Goal: Information Seeking & Learning: Compare options

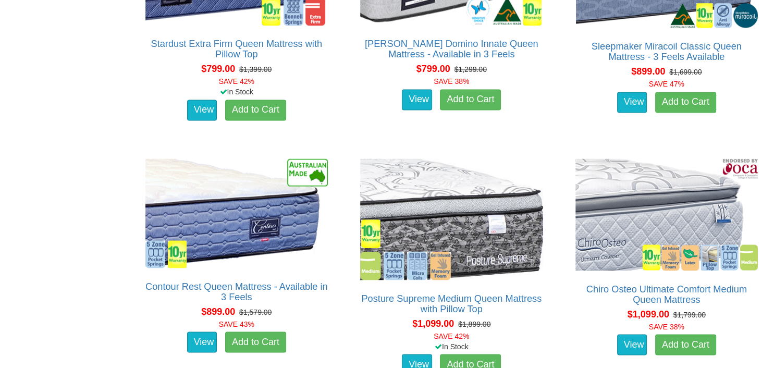
scroll to position [1762, 0]
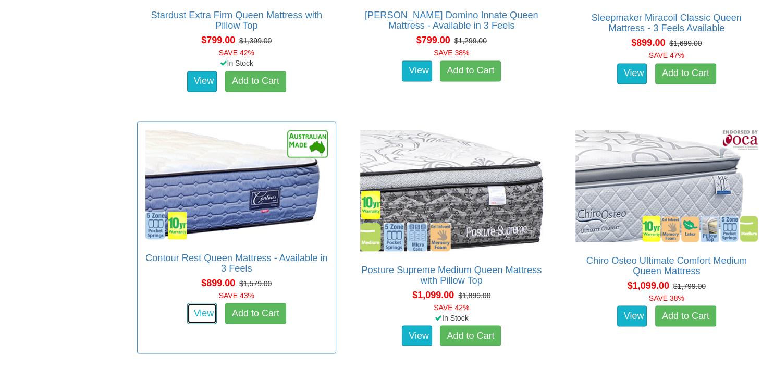
click at [203, 303] on link "View" at bounding box center [202, 313] width 30 height 21
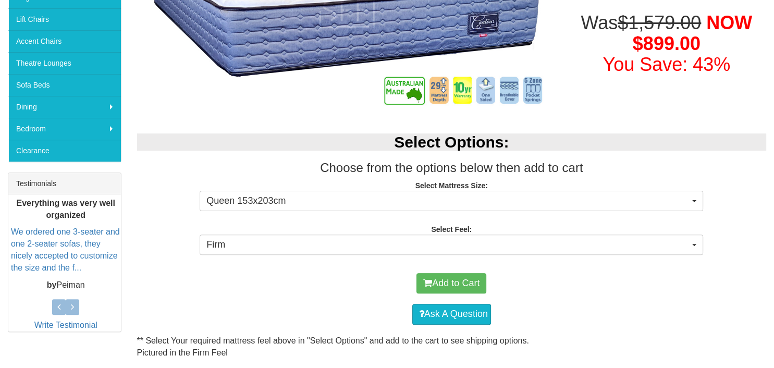
scroll to position [275, 0]
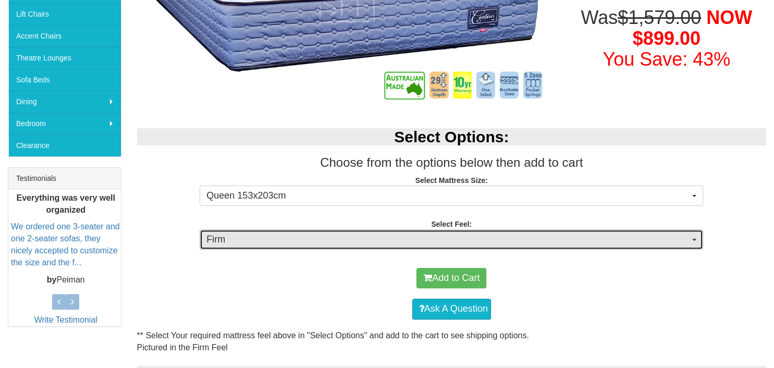
click at [304, 239] on span "Firm" at bounding box center [447, 240] width 483 height 14
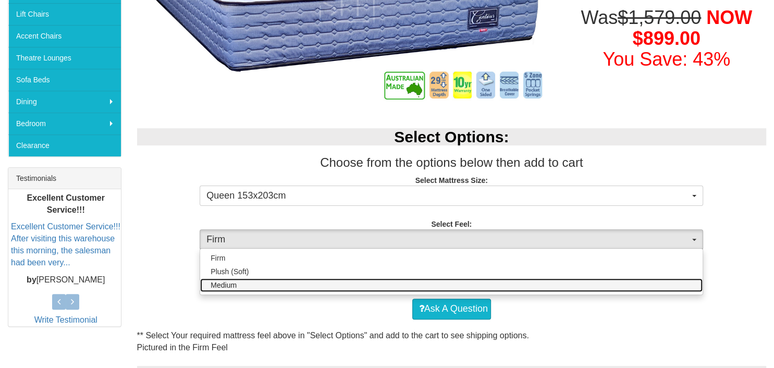
click at [232, 287] on span "Medium" at bounding box center [224, 285] width 26 height 10
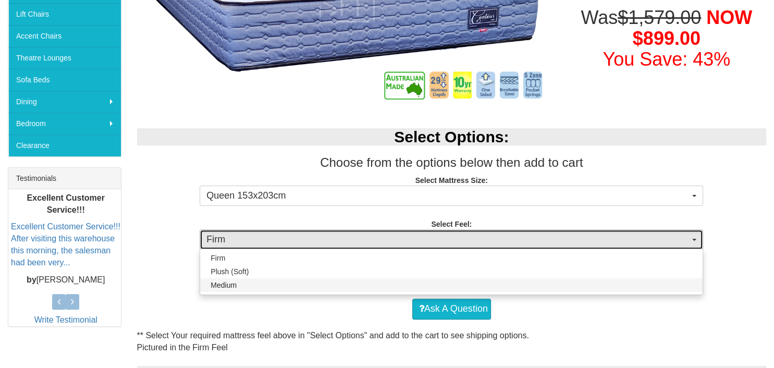
select select "1380"
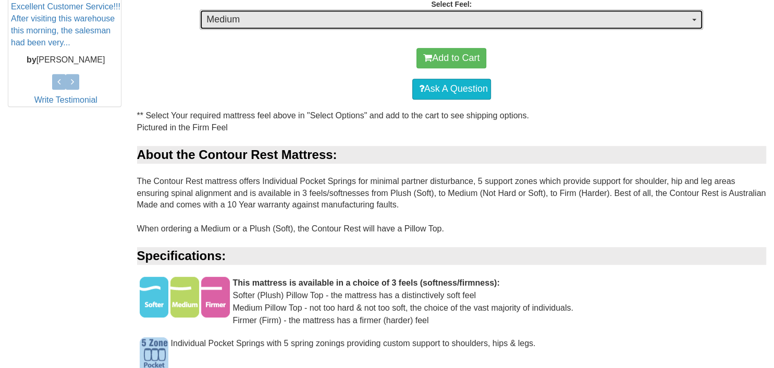
scroll to position [165, 0]
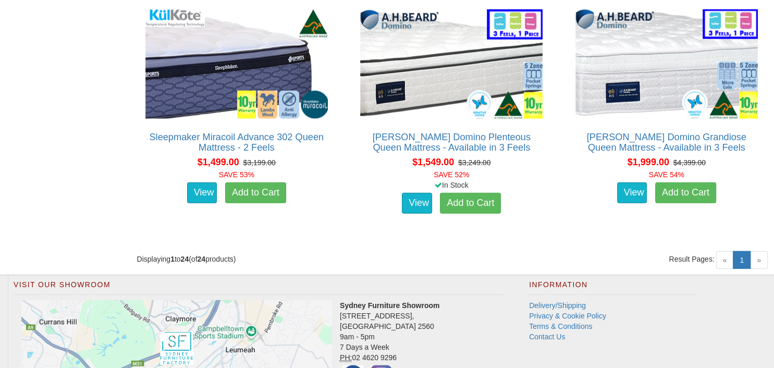
scroll to position [2313, 0]
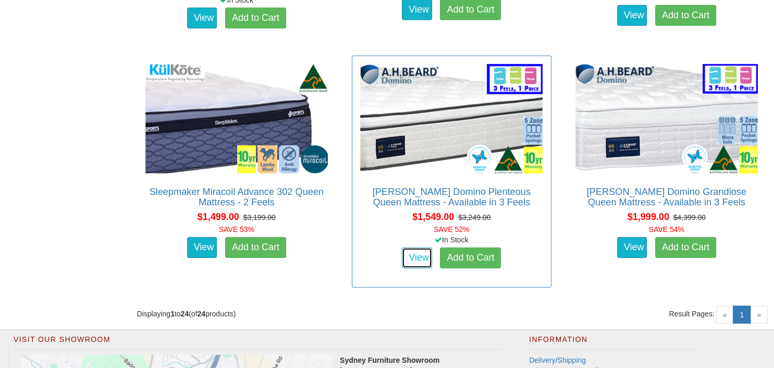
click at [412, 248] on link "View" at bounding box center [417, 258] width 30 height 21
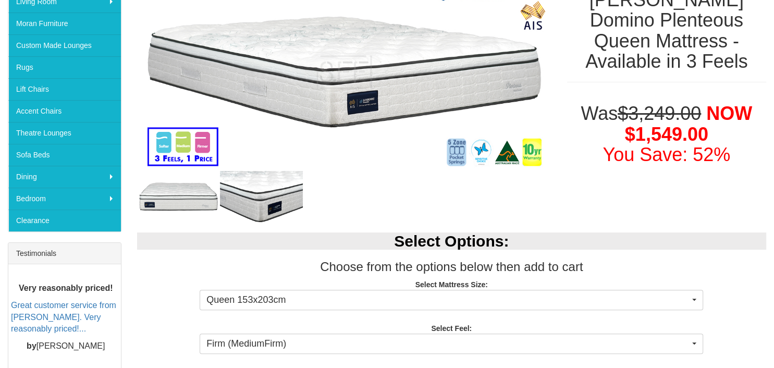
scroll to position [220, 0]
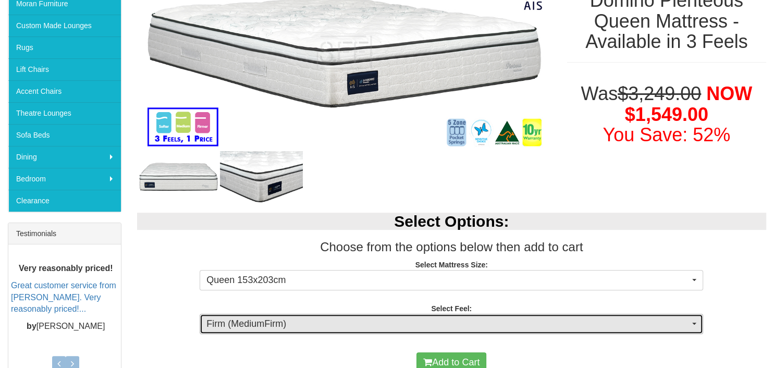
click at [393, 322] on span "Firm (MediumFirm)" at bounding box center [447, 325] width 483 height 14
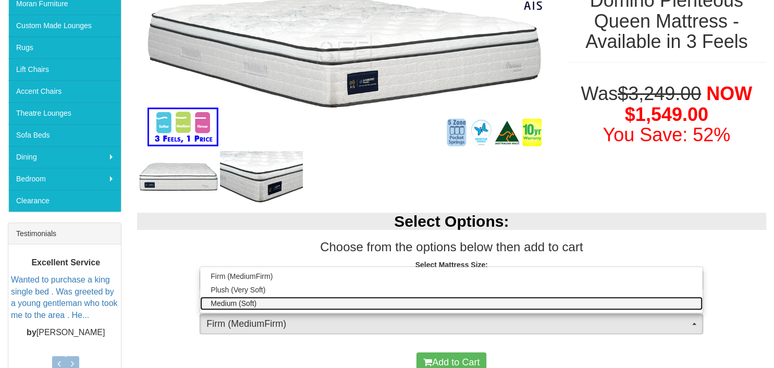
click at [283, 303] on link "Medium (Soft)" at bounding box center [451, 304] width 503 height 14
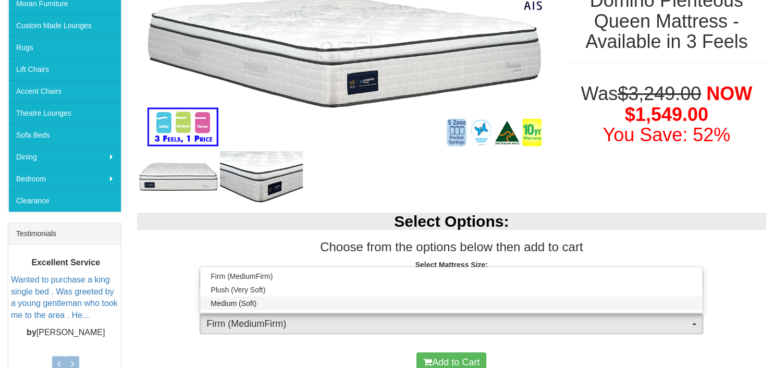
select select "1880"
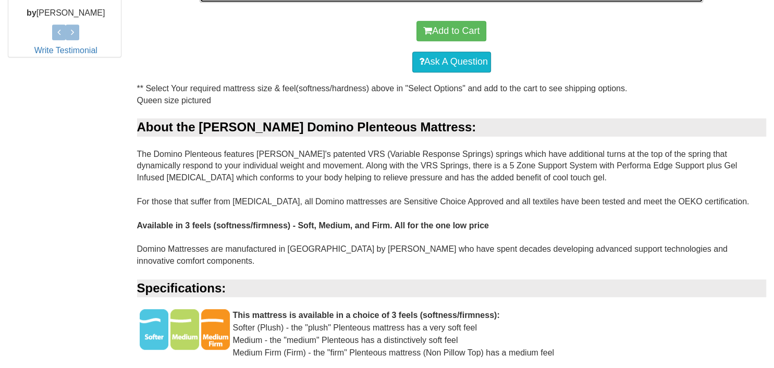
scroll to position [166, 0]
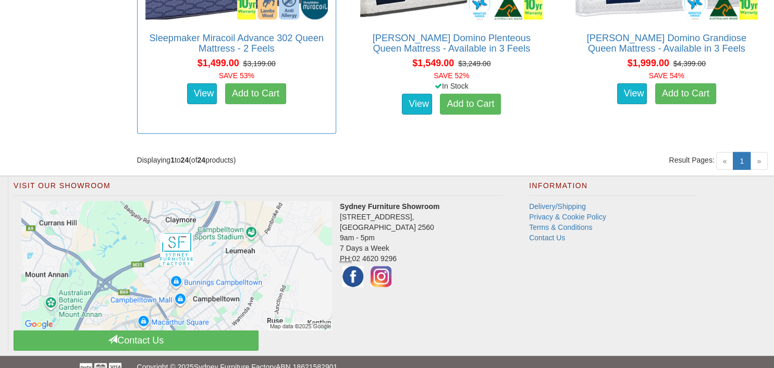
scroll to position [2136, 0]
